Goal: Transaction & Acquisition: Book appointment/travel/reservation

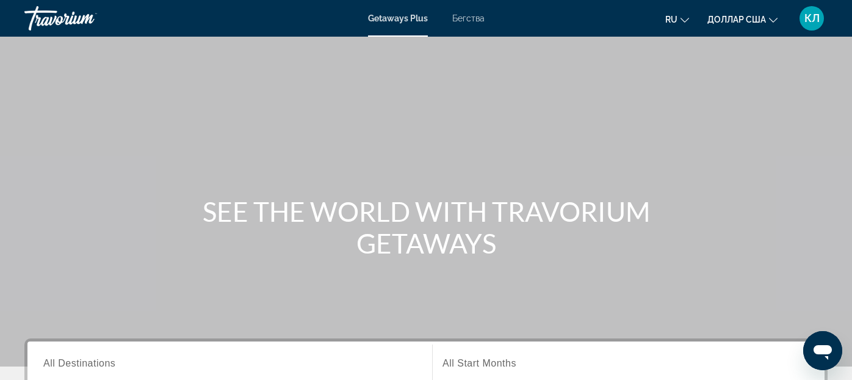
click at [62, 364] on span "All Destinations" at bounding box center [79, 363] width 72 height 10
click at [62, 364] on input "Destination All Destinations" at bounding box center [229, 363] width 373 height 15
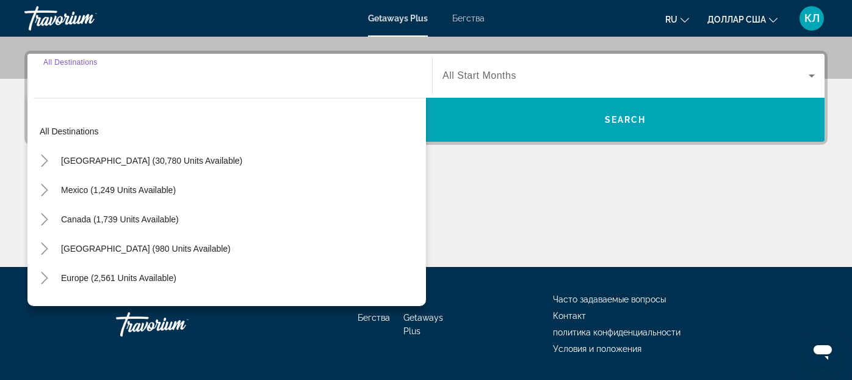
scroll to position [298, 0]
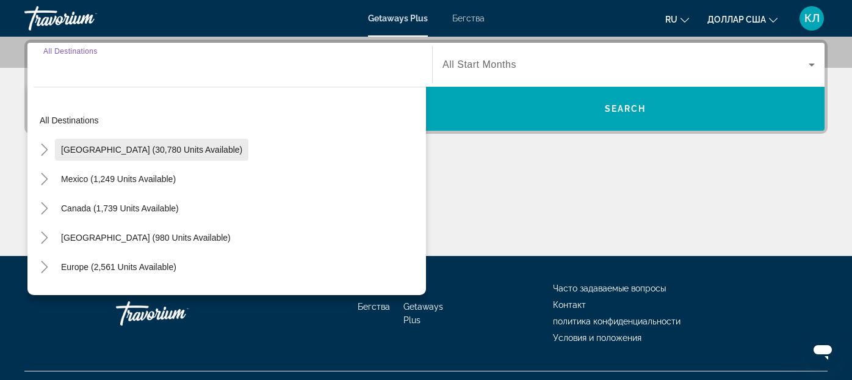
click at [155, 156] on span "Виджет поиска" at bounding box center [151, 149] width 193 height 29
type input "**********"
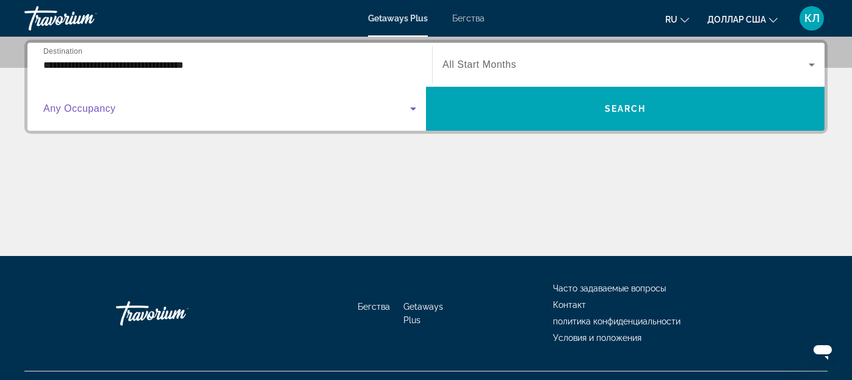
click at [162, 111] on span "Виджет поиска" at bounding box center [226, 108] width 367 height 15
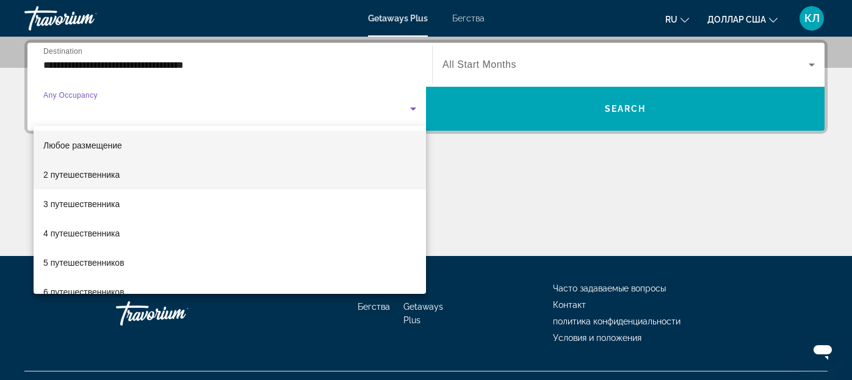
click at [149, 168] on mat-option "2 путешественника" at bounding box center [230, 174] width 392 height 29
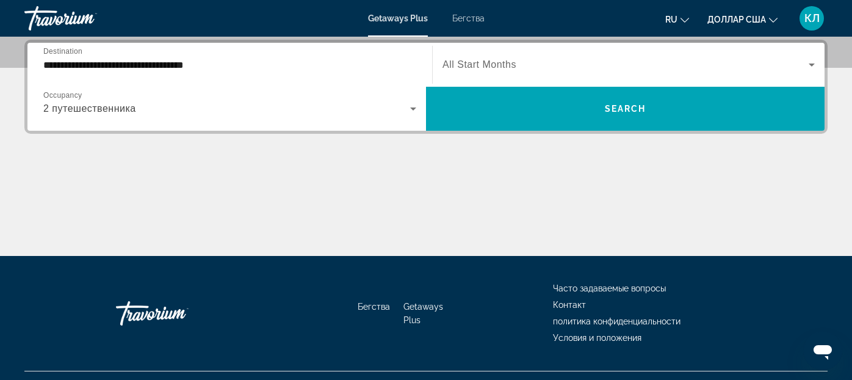
click at [477, 67] on span "All Start Months" at bounding box center [479, 64] width 74 height 10
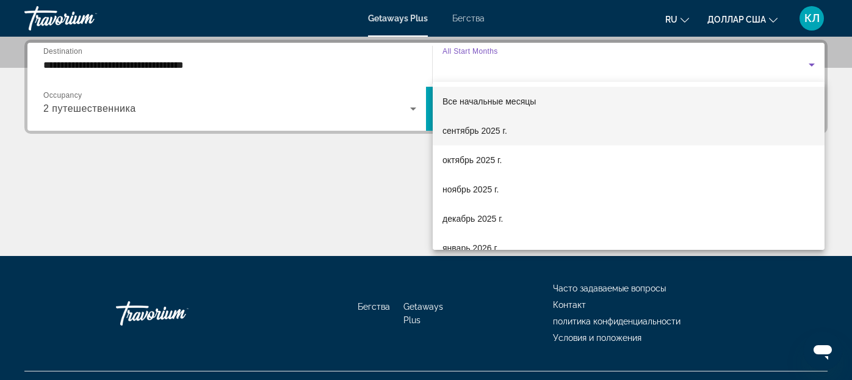
click at [537, 129] on mat-option "сентябрь 2025 г." at bounding box center [629, 130] width 392 height 29
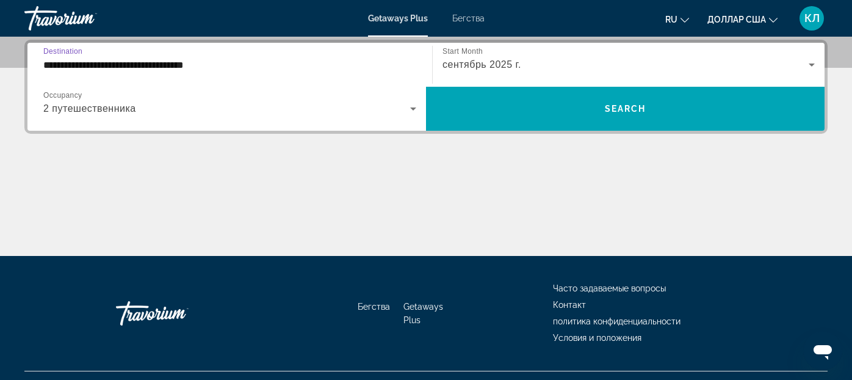
click at [180, 60] on input "**********" at bounding box center [229, 65] width 373 height 15
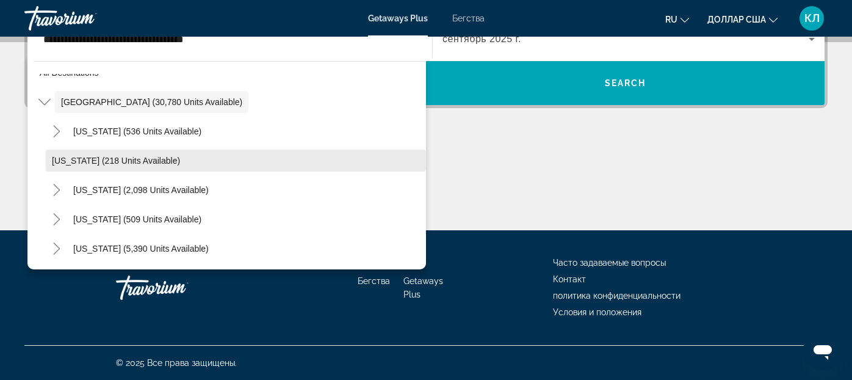
scroll to position [0, 0]
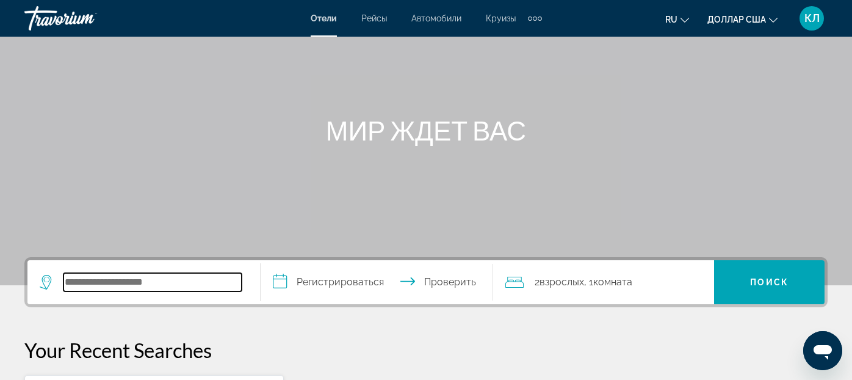
click at [130, 276] on input "Виджет поиска" at bounding box center [152, 282] width 178 height 18
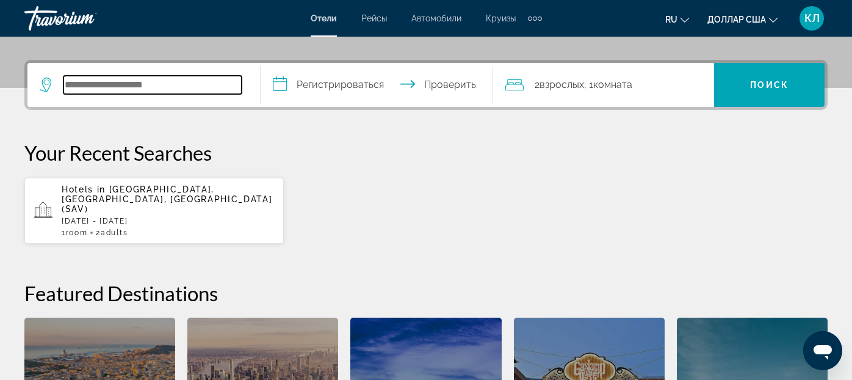
scroll to position [298, 0]
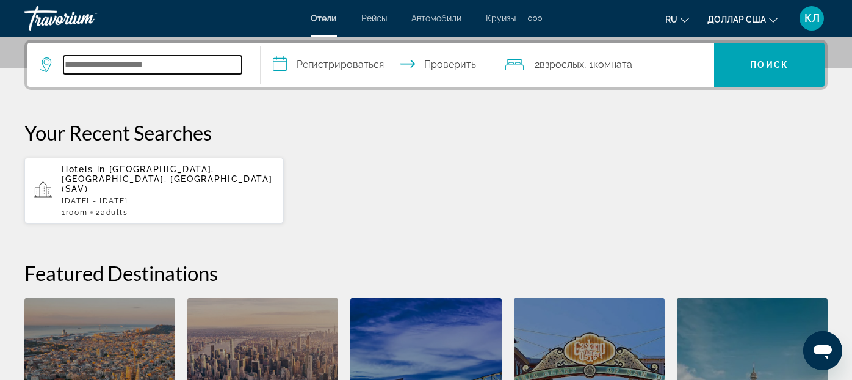
click at [162, 70] on input "Виджет поиска" at bounding box center [152, 65] width 178 height 18
type input "*"
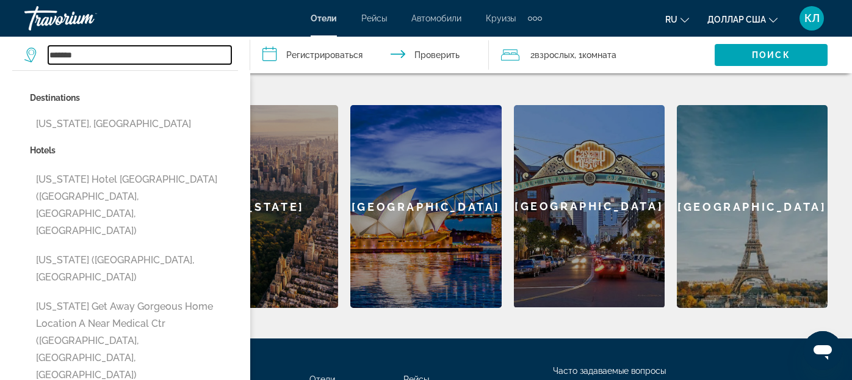
scroll to position [496, 0]
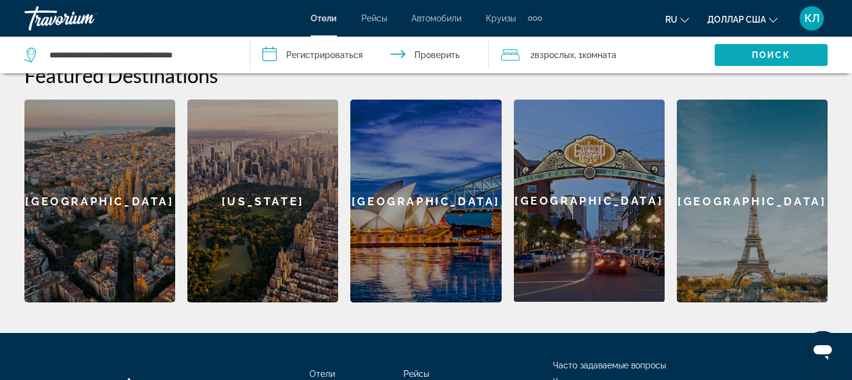
click at [801, 54] on span "Виджет поиска" at bounding box center [771, 54] width 113 height 29
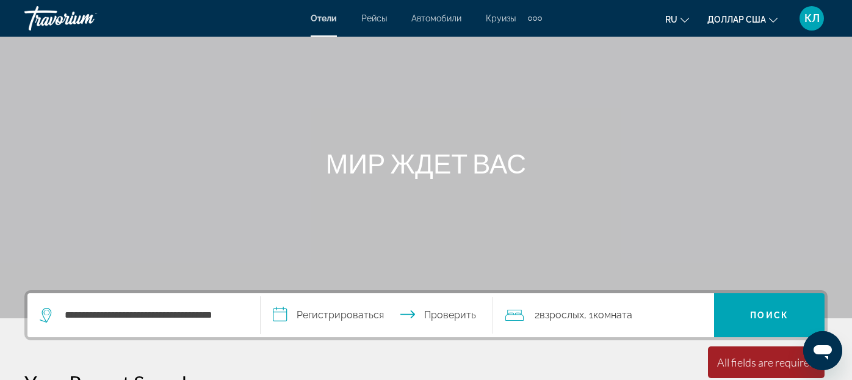
scroll to position [46, 0]
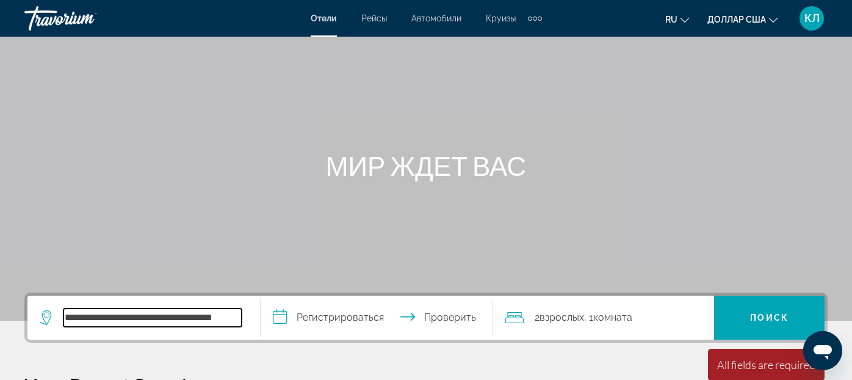
click at [125, 322] on input "**********" at bounding box center [152, 317] width 178 height 18
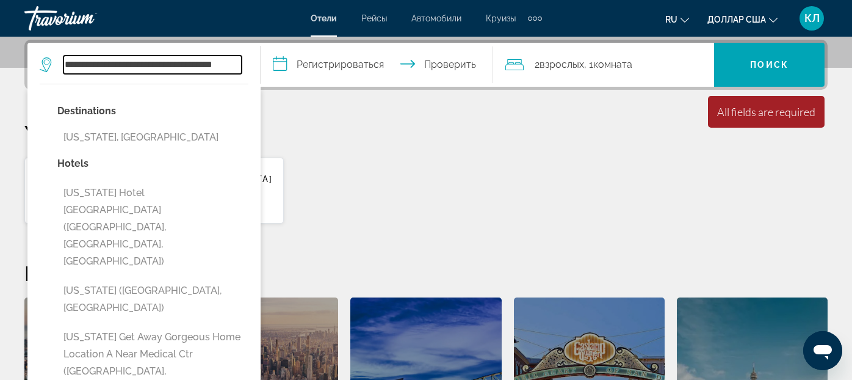
scroll to position [0, 23]
drag, startPoint x: 108, startPoint y: 64, endPoint x: 294, endPoint y: 67, distance: 186.1
click at [294, 67] on div "**********" at bounding box center [425, 65] width 797 height 44
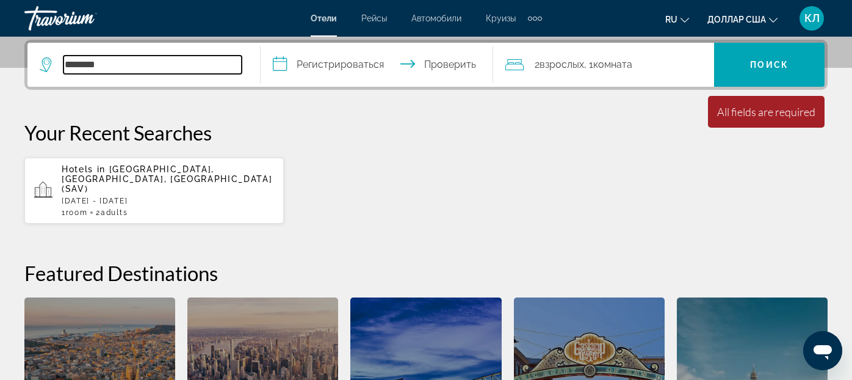
scroll to position [0, 0]
type input "*******"
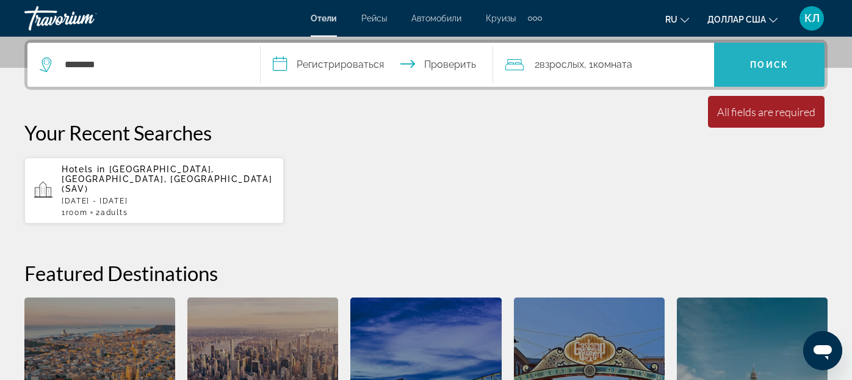
click at [732, 49] on span "Виджет поиска" at bounding box center [769, 65] width 110 height 44
click at [732, 58] on span "Виджет поиска" at bounding box center [769, 64] width 110 height 29
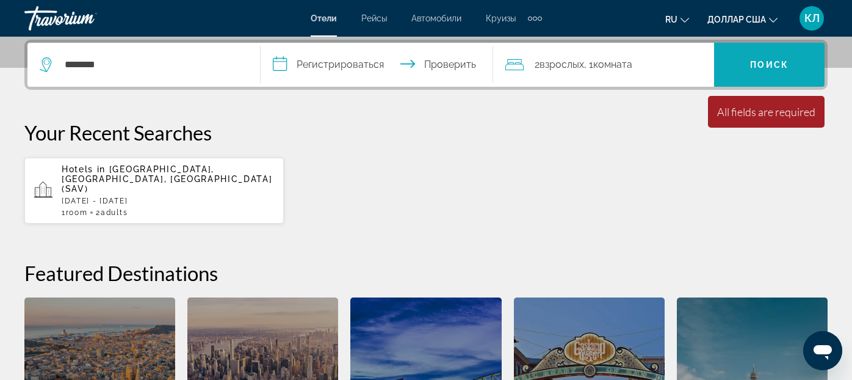
click at [732, 58] on span "Виджет поиска" at bounding box center [769, 64] width 110 height 29
